Goal: Browse casually: Explore the website without a specific task or goal

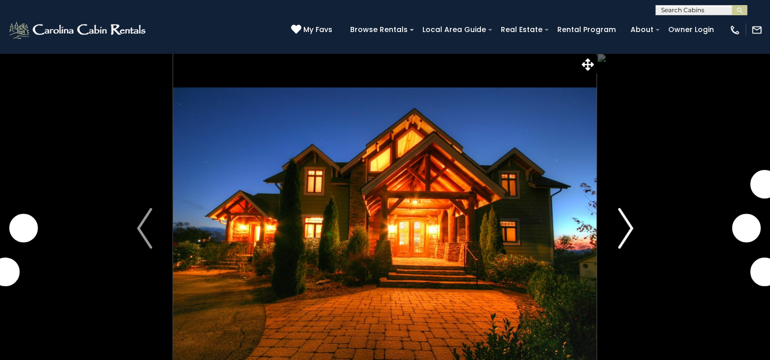
click at [627, 231] on img "Next" at bounding box center [625, 228] width 15 height 41
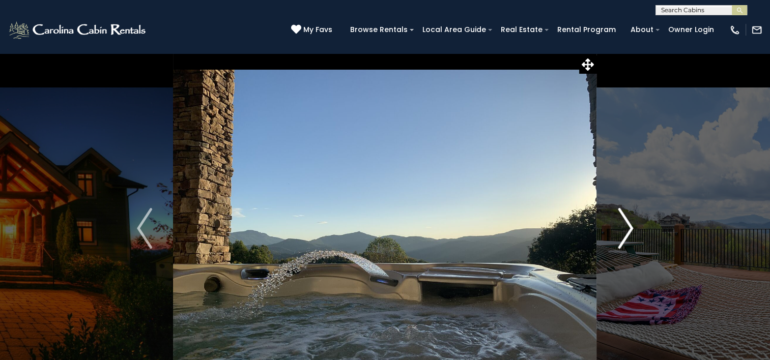
click at [627, 230] on img "Next" at bounding box center [625, 228] width 15 height 41
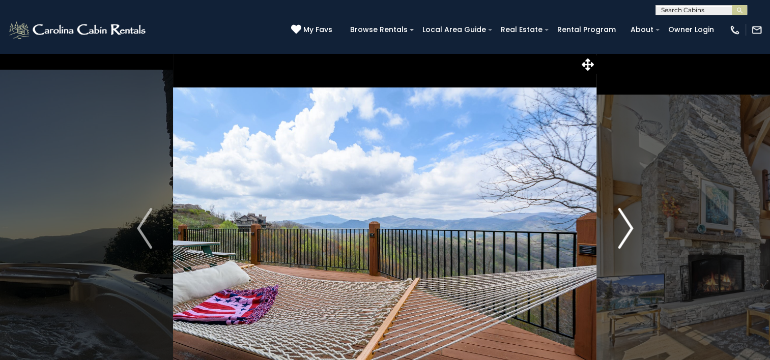
click at [627, 230] on img "Next" at bounding box center [625, 228] width 15 height 41
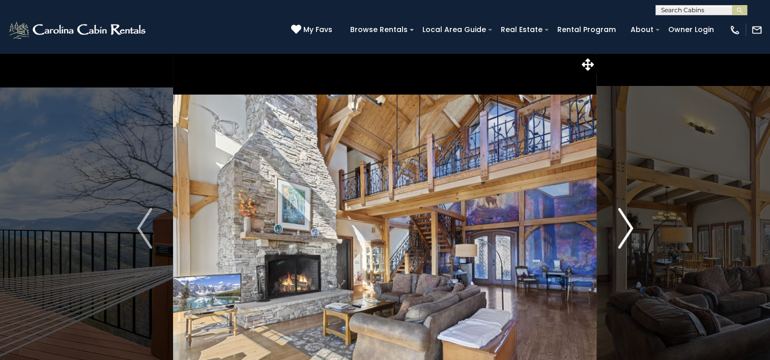
click at [627, 228] on img "Next" at bounding box center [625, 228] width 15 height 41
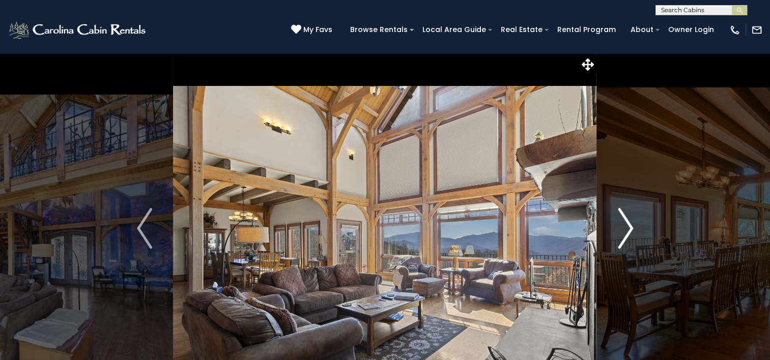
click at [627, 228] on img "Next" at bounding box center [625, 228] width 15 height 41
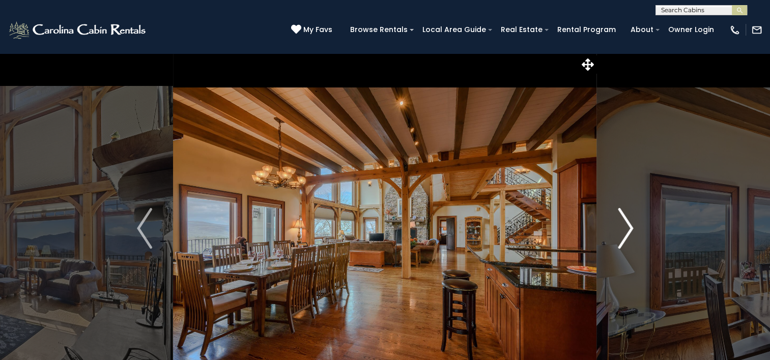
click at [628, 228] on img "Next" at bounding box center [625, 228] width 15 height 41
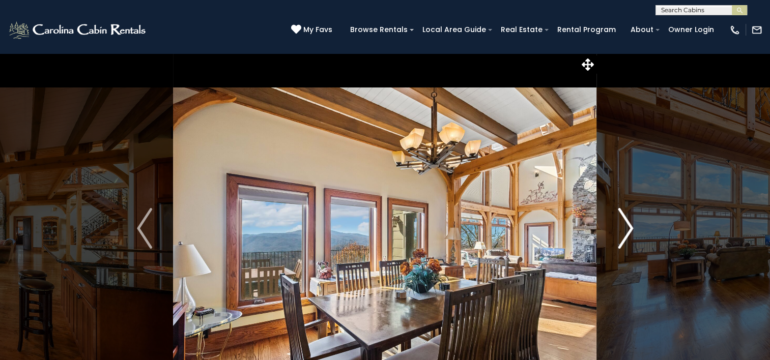
click at [631, 228] on img "Next" at bounding box center [625, 228] width 15 height 41
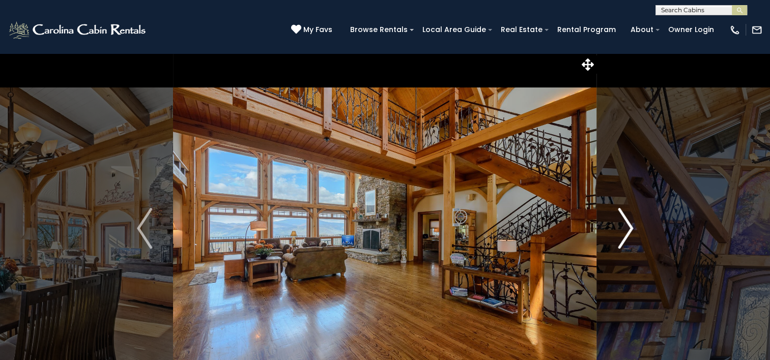
click at [631, 228] on img "Next" at bounding box center [625, 228] width 15 height 41
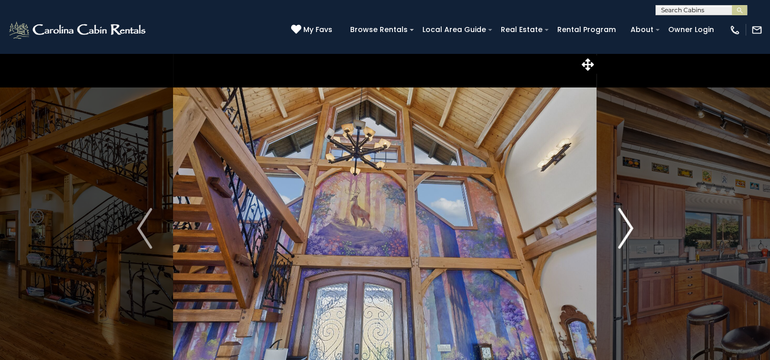
click at [631, 228] on img "Next" at bounding box center [625, 228] width 15 height 41
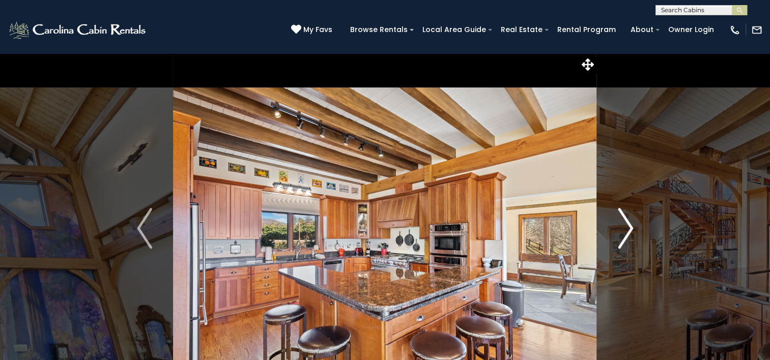
click at [631, 228] on img "Next" at bounding box center [625, 228] width 15 height 41
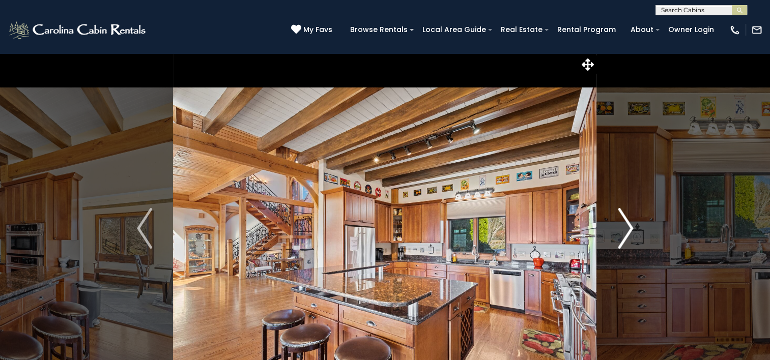
click at [631, 228] on img "Next" at bounding box center [625, 228] width 15 height 41
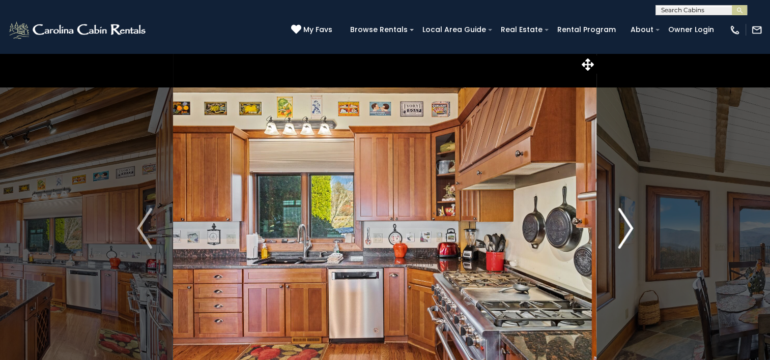
click at [631, 228] on img "Next" at bounding box center [625, 228] width 15 height 41
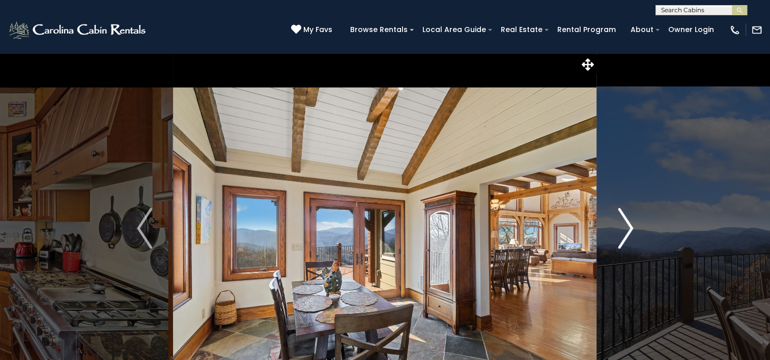
click at [631, 228] on img "Next" at bounding box center [625, 228] width 15 height 41
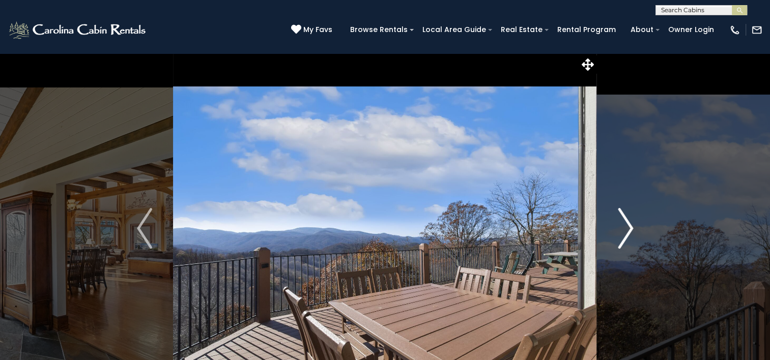
click at [631, 228] on img "Next" at bounding box center [625, 228] width 15 height 41
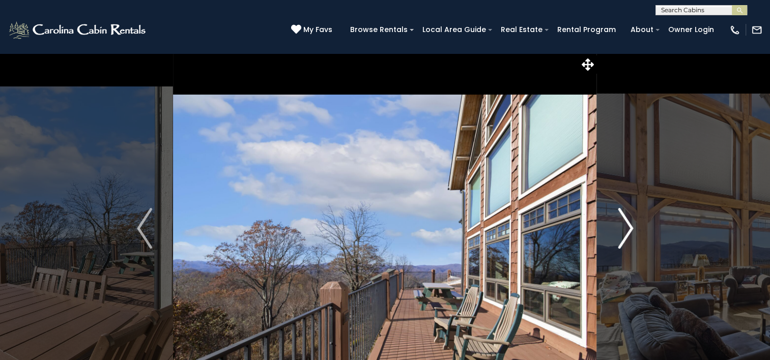
click at [631, 228] on img "Next" at bounding box center [625, 228] width 15 height 41
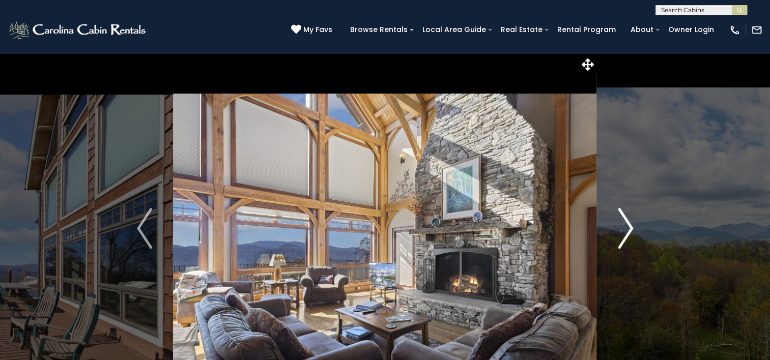
click at [631, 228] on img "Next" at bounding box center [625, 228] width 15 height 41
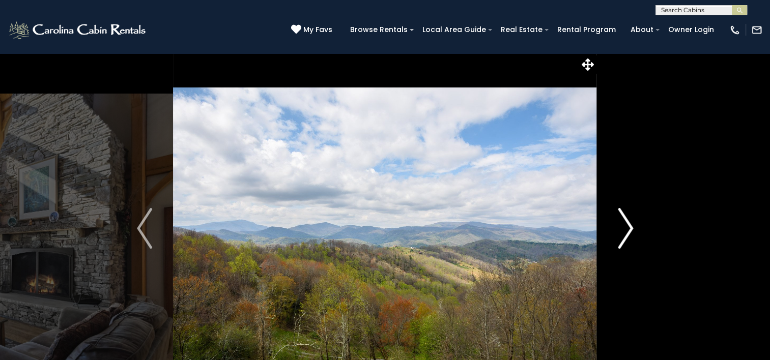
click at [632, 228] on img "Next" at bounding box center [625, 228] width 15 height 41
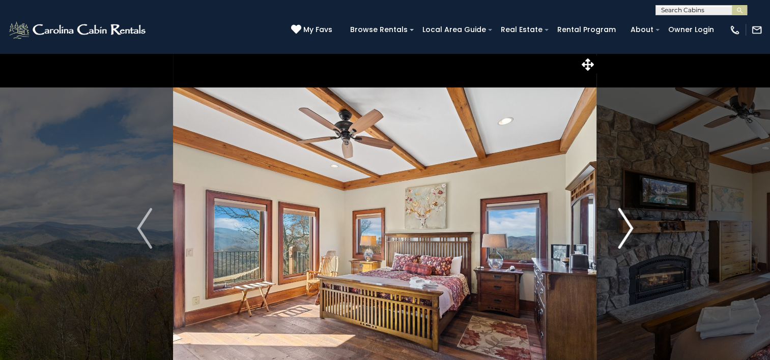
click at [632, 228] on img "Next" at bounding box center [625, 228] width 15 height 41
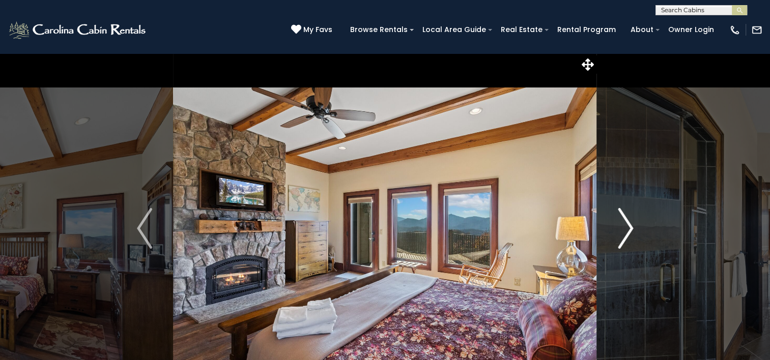
click at [632, 228] on img "Next" at bounding box center [625, 228] width 15 height 41
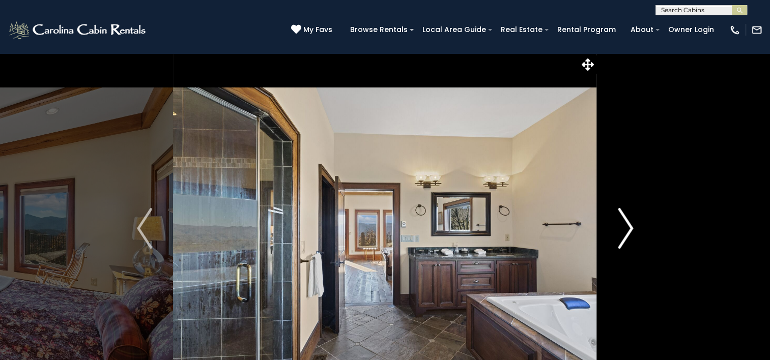
click at [632, 228] on img "Next" at bounding box center [625, 228] width 15 height 41
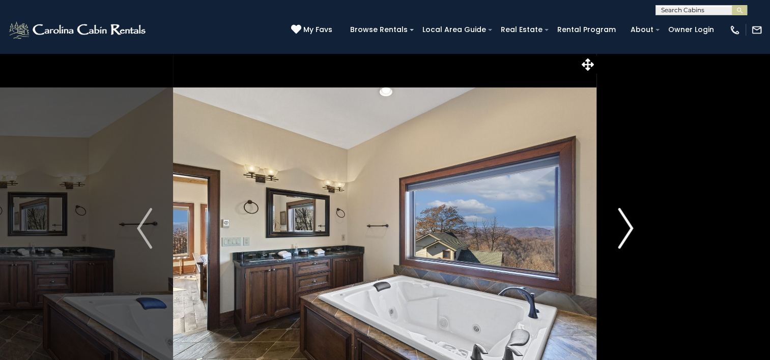
click at [632, 228] on img "Next" at bounding box center [625, 228] width 15 height 41
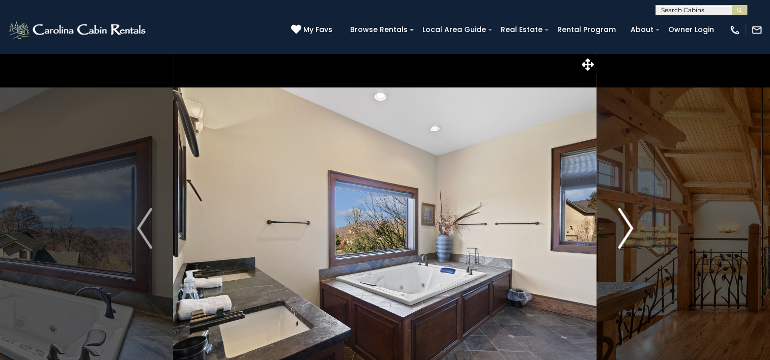
click at [632, 228] on img "Next" at bounding box center [625, 228] width 15 height 41
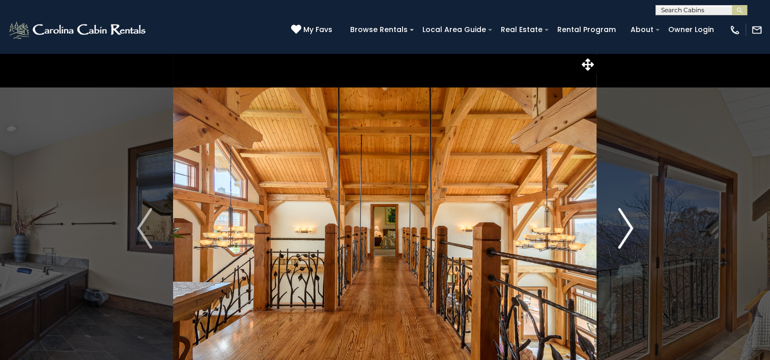
click at [632, 228] on img "Next" at bounding box center [625, 228] width 15 height 41
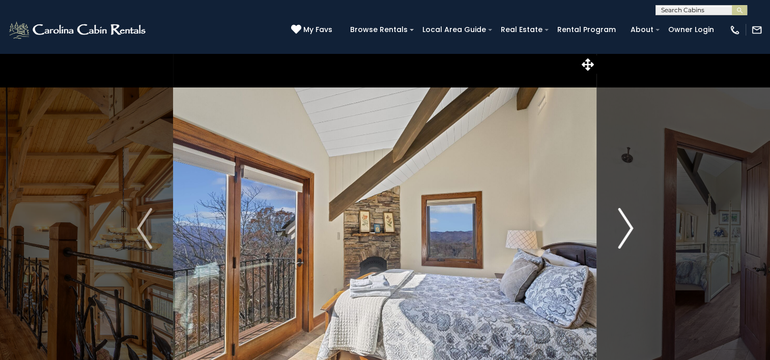
click at [632, 228] on img "Next" at bounding box center [625, 228] width 15 height 41
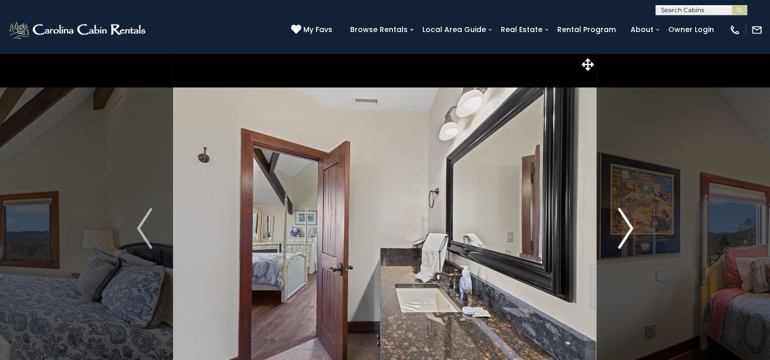
click at [632, 228] on img "Next" at bounding box center [625, 228] width 15 height 41
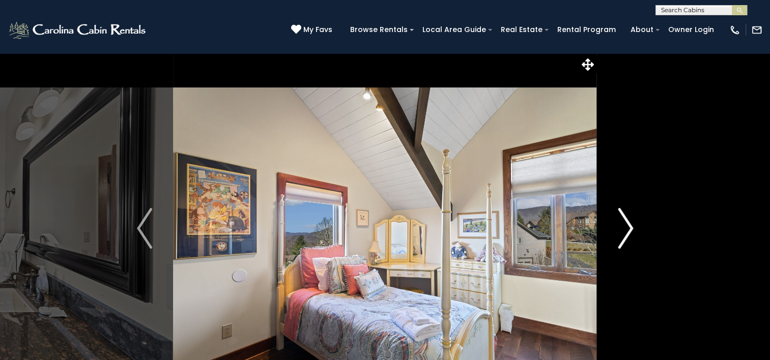
click at [632, 228] on img "Next" at bounding box center [625, 228] width 15 height 41
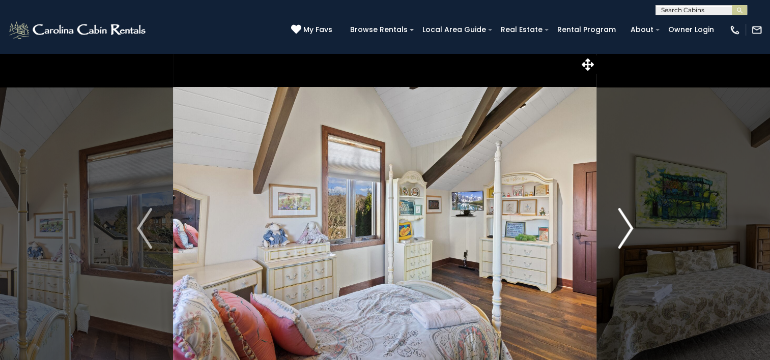
click at [632, 228] on img "Next" at bounding box center [625, 228] width 15 height 41
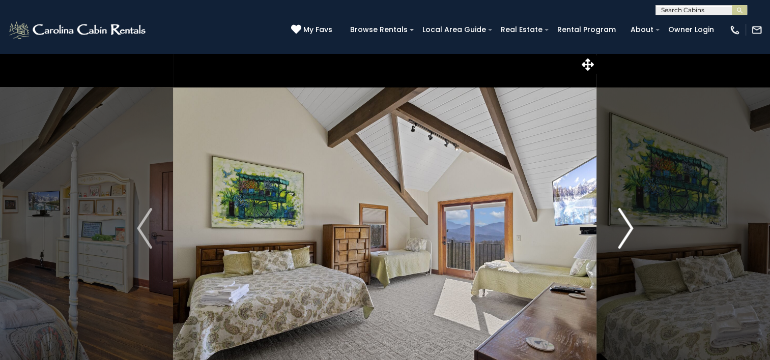
click at [632, 228] on img "Next" at bounding box center [625, 228] width 15 height 41
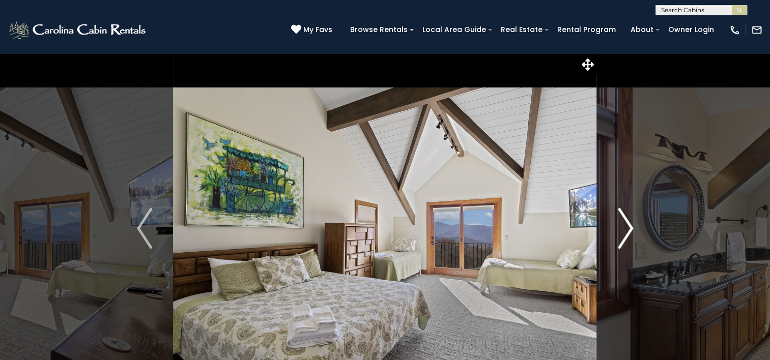
click at [632, 228] on img "Next" at bounding box center [625, 228] width 15 height 41
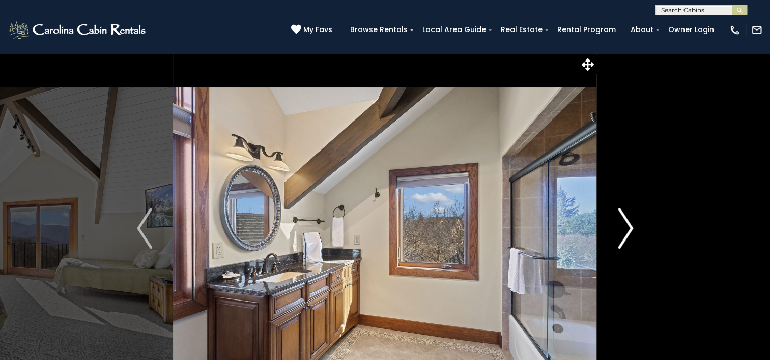
click at [632, 228] on img "Next" at bounding box center [625, 228] width 15 height 41
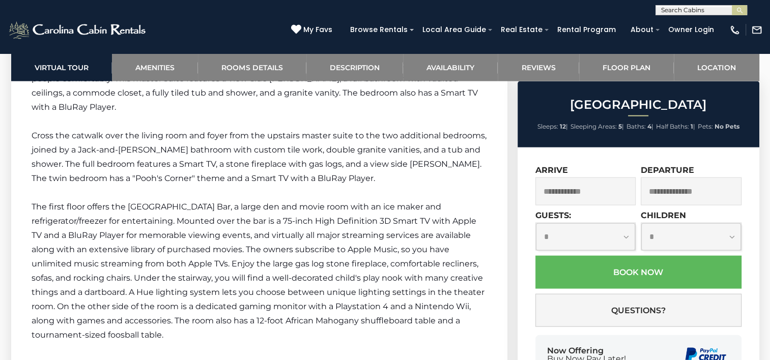
scroll to position [2291, 0]
